Goal: Check status

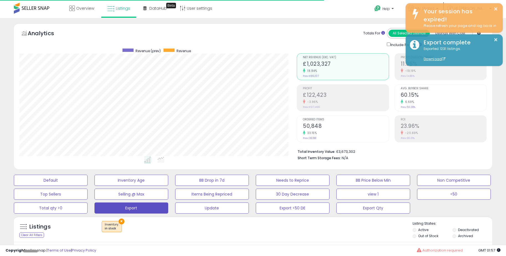
scroll to position [114, 277]
